Goal: Task Accomplishment & Management: Complete application form

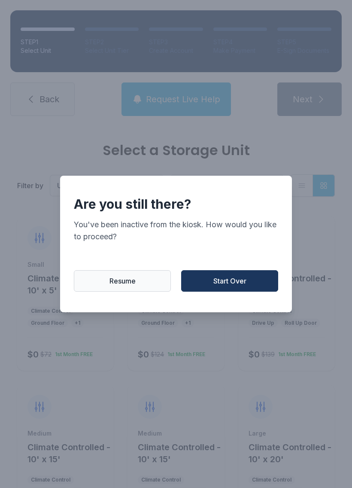
click at [235, 286] on span "Start Over" at bounding box center [229, 281] width 33 height 10
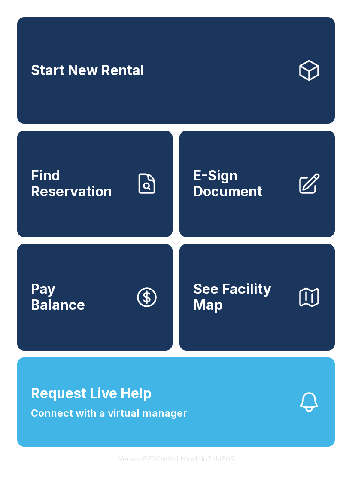
click at [307, 74] on icon at bounding box center [309, 70] width 24 height 24
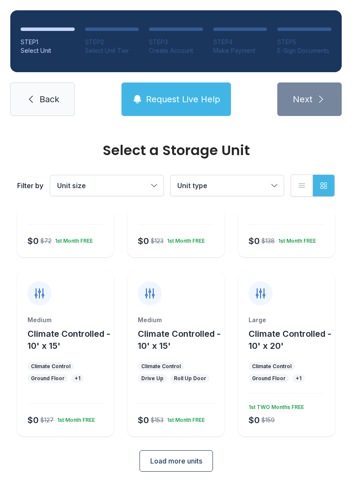
scroll to position [112, 0]
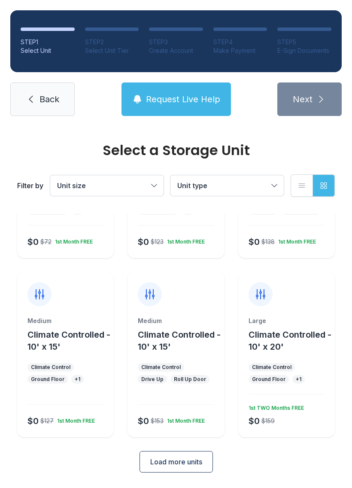
click at [276, 188] on button "Unit type" at bounding box center [226, 185] width 113 height 21
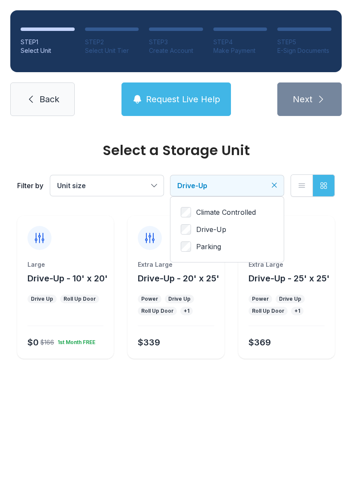
click at [156, 190] on button "Unit size" at bounding box center [106, 185] width 113 height 21
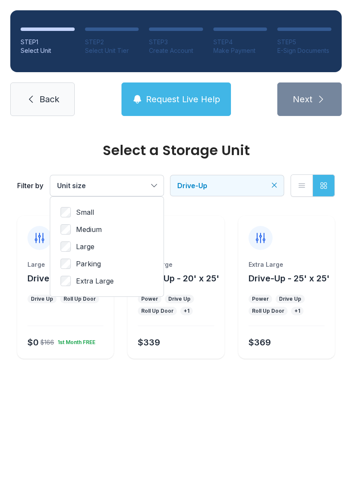
click at [138, 182] on span "Unit size" at bounding box center [102, 185] width 91 height 10
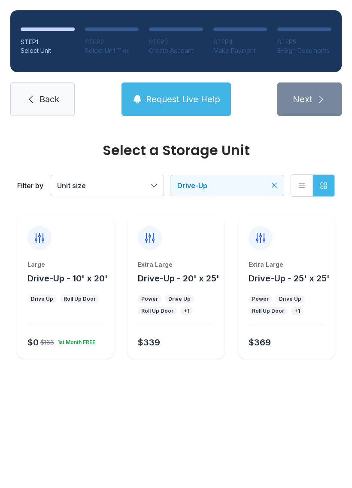
click at [276, 182] on icon "Clear filters" at bounding box center [274, 185] width 9 height 9
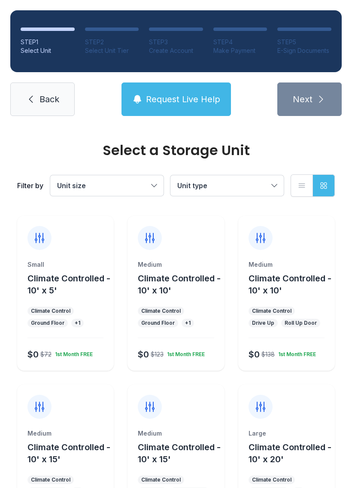
click at [300, 449] on span "Climate Controlled - 10' x 20'" at bounding box center [290, 453] width 83 height 22
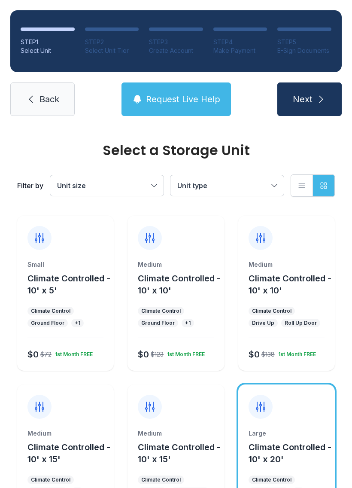
click at [323, 102] on icon "submit" at bounding box center [321, 99] width 10 height 10
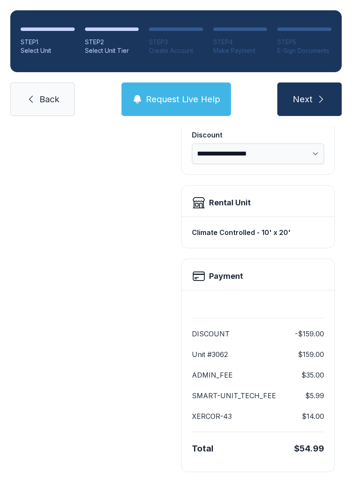
scroll to position [176, 0]
click at [313, 99] on button "Next" at bounding box center [309, 98] width 64 height 33
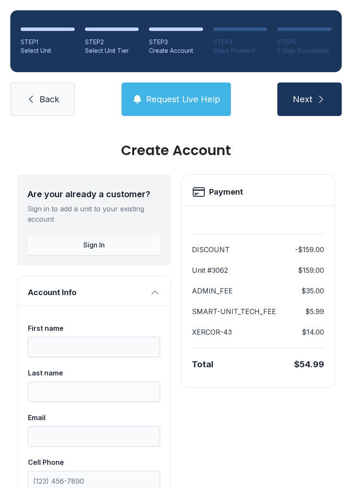
click at [316, 97] on icon "submit" at bounding box center [321, 99] width 10 height 10
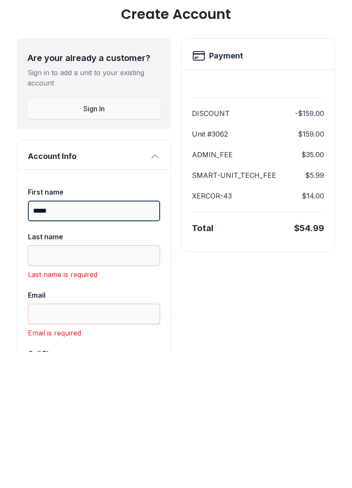
type input "*****"
click at [35, 381] on input "Last name" at bounding box center [94, 391] width 132 height 21
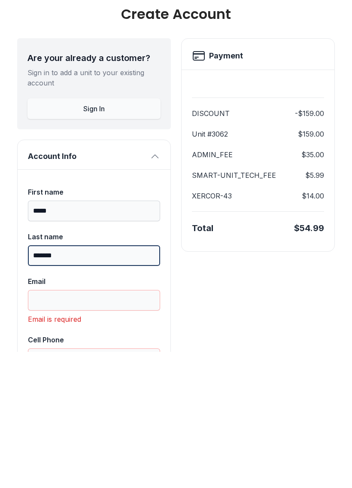
scroll to position [0, 0]
type input "*******"
click at [42, 484] on input "Cell Phone" at bounding box center [94, 494] width 132 height 21
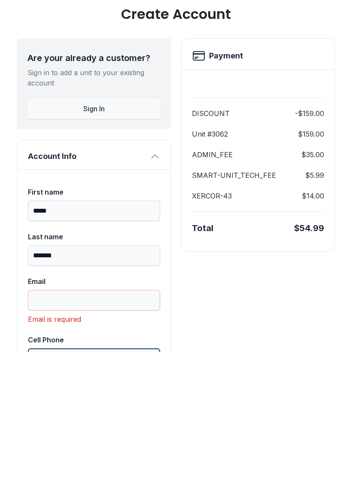
type input "[PHONE_NUMBER]"
click at [309, 82] on button "Next" at bounding box center [309, 98] width 64 height 33
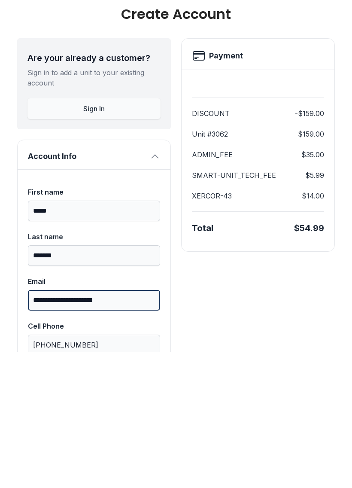
type input "**********"
click at [309, 82] on button "Next" at bounding box center [309, 98] width 64 height 33
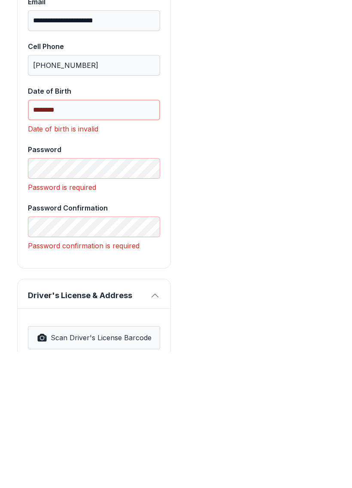
scroll to position [281, 0]
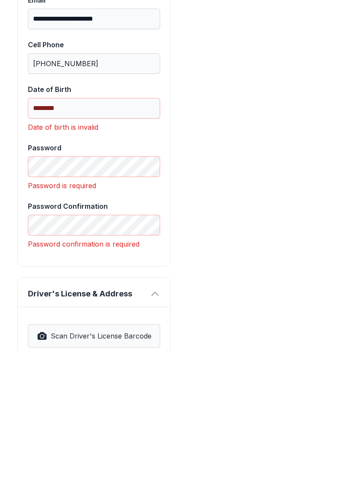
click at [39, 424] on span "Driver's License & Address" at bounding box center [87, 430] width 118 height 12
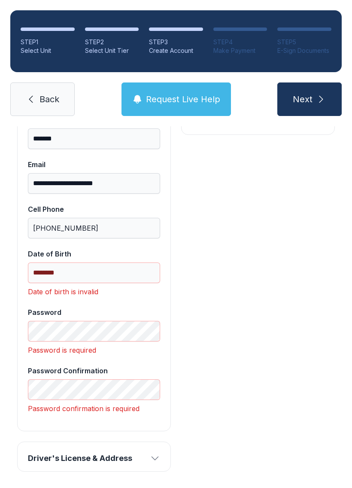
scroll to position [252, 0]
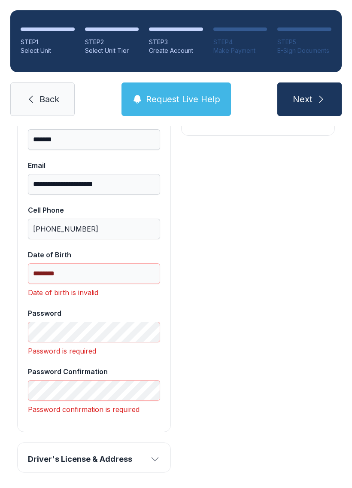
click at [185, 93] on span "Request Live Help" at bounding box center [183, 99] width 74 height 12
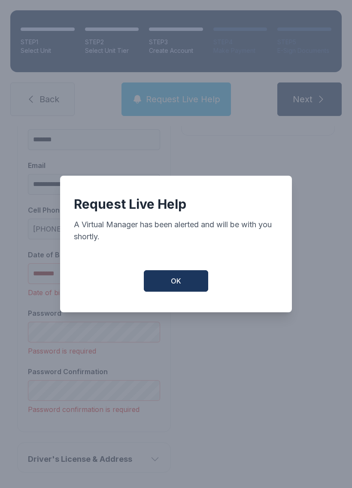
click at [175, 278] on span "OK" at bounding box center [176, 281] width 10 height 10
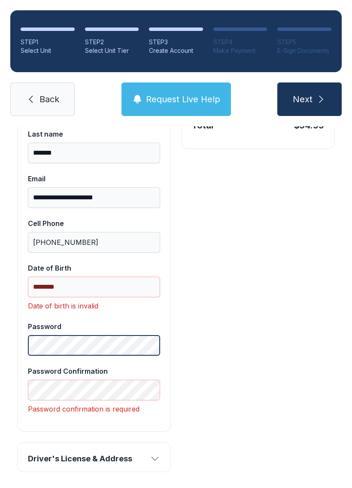
scroll to position [238, 0]
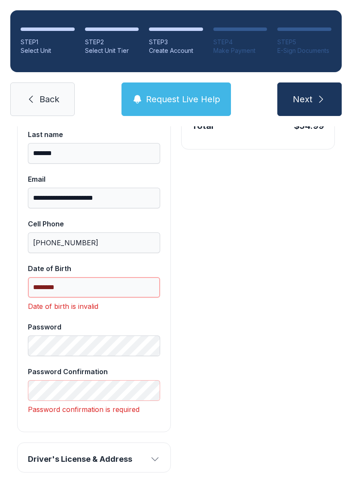
click at [36, 277] on input "********" at bounding box center [94, 287] width 132 height 21
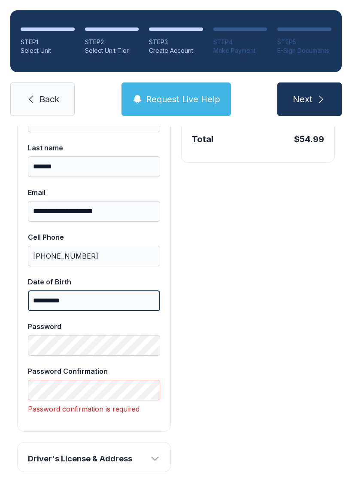
scroll to position [225, 0]
type input "**********"
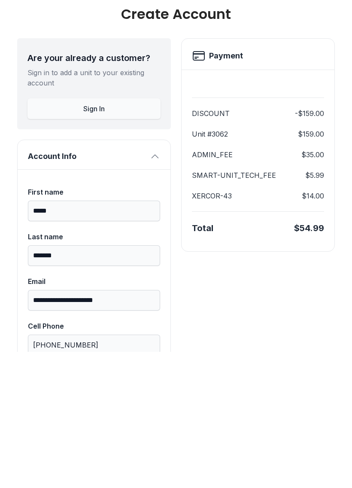
scroll to position [0, 0]
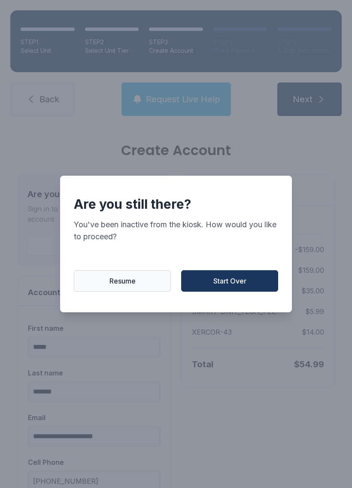
click at [131, 282] on span "Resume" at bounding box center [122, 281] width 26 height 10
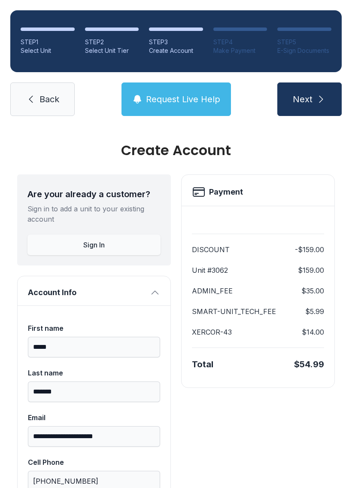
click at [38, 82] on link "Back" at bounding box center [42, 98] width 64 height 33
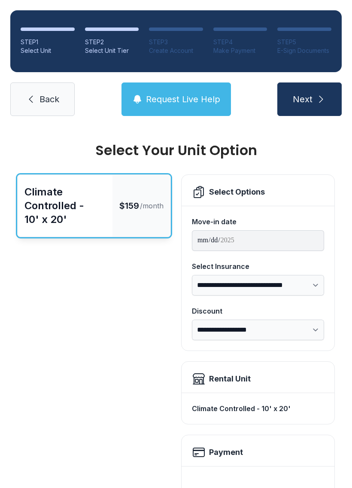
click at [45, 97] on span "Back" at bounding box center [49, 99] width 20 height 12
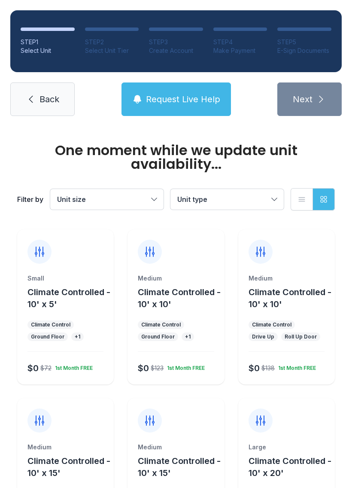
click at [49, 93] on span "Back" at bounding box center [49, 99] width 20 height 12
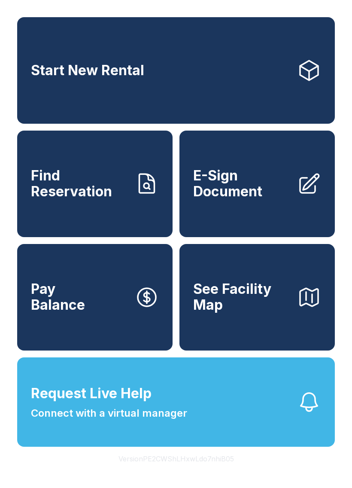
click at [267, 195] on span "E-Sign Document" at bounding box center [241, 183] width 97 height 31
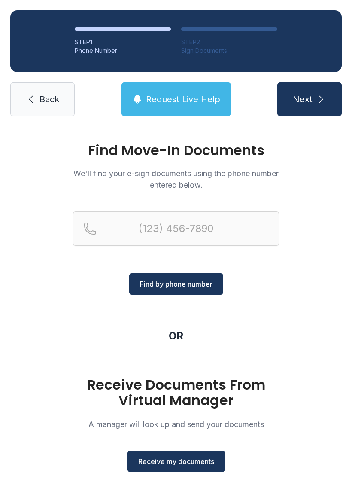
click at [182, 458] on span "Receive my documents" at bounding box center [176, 461] width 76 height 10
